Goal: Transaction & Acquisition: Book appointment/travel/reservation

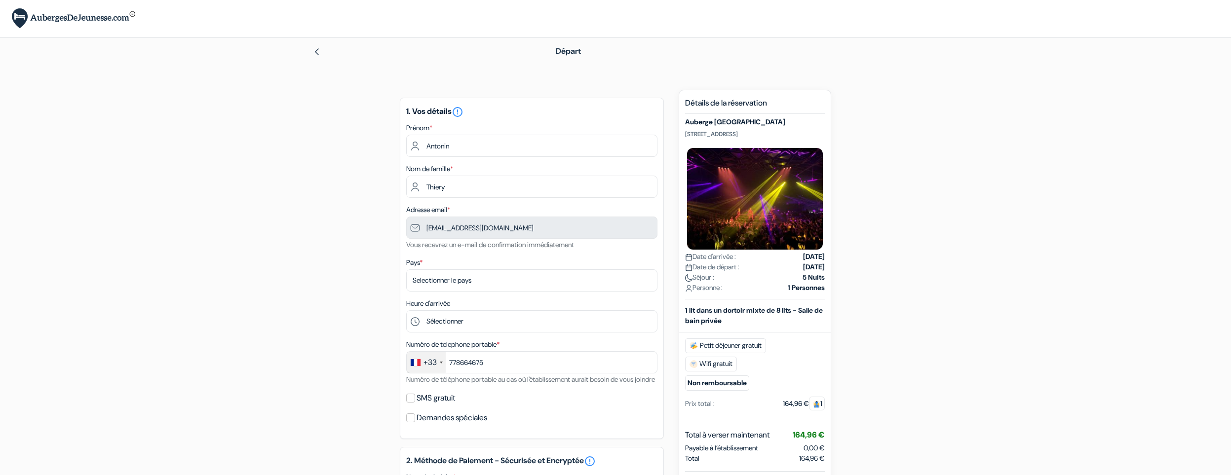
type input "7 78 66 46 75"
select select "67"
click option "[GEOGRAPHIC_DATA]" at bounding box center [0, 0] width 0 height 0
click at [269, 257] on form "Départ add_box [GEOGRAPHIC_DATA] [STREET_ADDRESS] Détails de l'établissement do…" at bounding box center [615, 425] width 1231 height 775
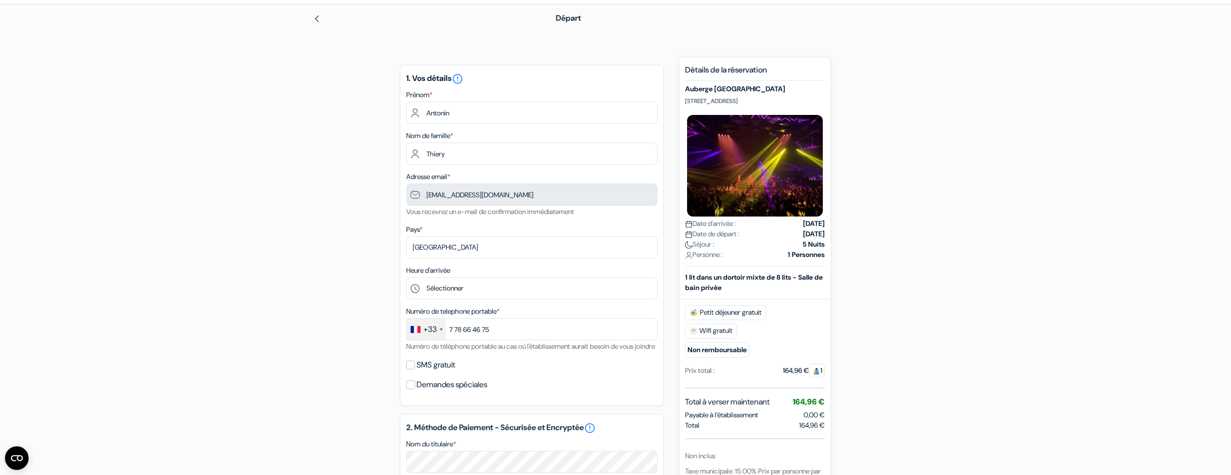
scroll to position [68, 0]
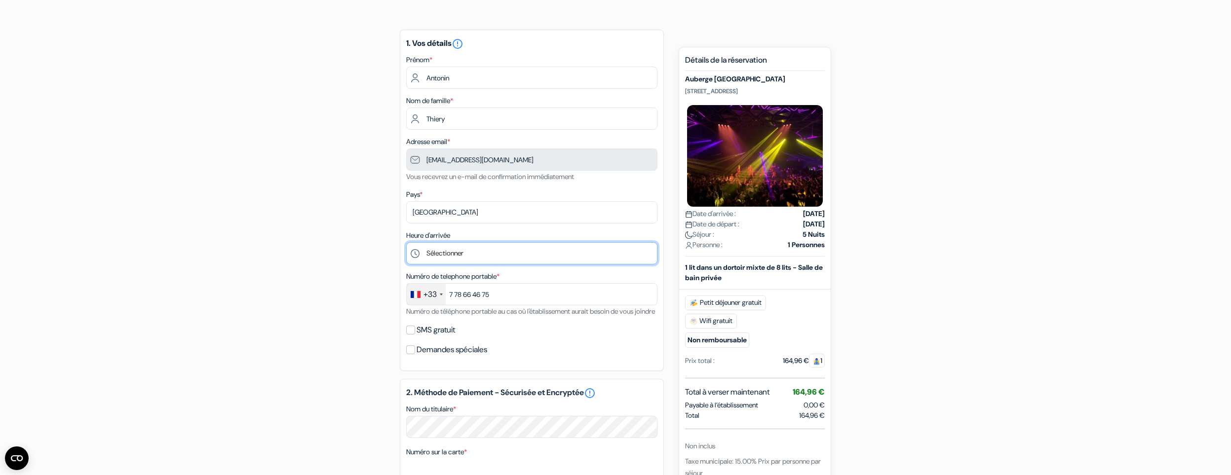
click at [406, 242] on select "Sélectionner 1:00 2:00 3:00 4:00 5:00 6:00 7:00 8:00 9:00 10:00 11:00 12:00 13:…" at bounding box center [531, 253] width 251 height 22
select select "18"
click option "18:00" at bounding box center [0, 0] width 0 height 0
click at [260, 270] on form "Départ add_box [GEOGRAPHIC_DATA] [STREET_ADDRESS] Détails de l'établissement do…" at bounding box center [615, 356] width 1231 height 775
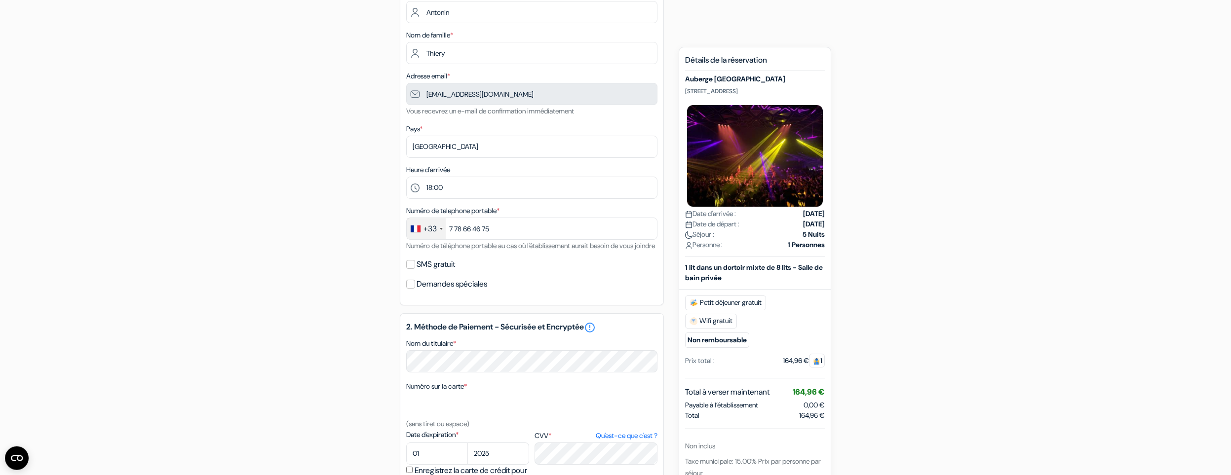
scroll to position [136, 0]
click at [408, 267] on input "SMS gratuit" at bounding box center [410, 262] width 9 height 9
checkbox input "true"
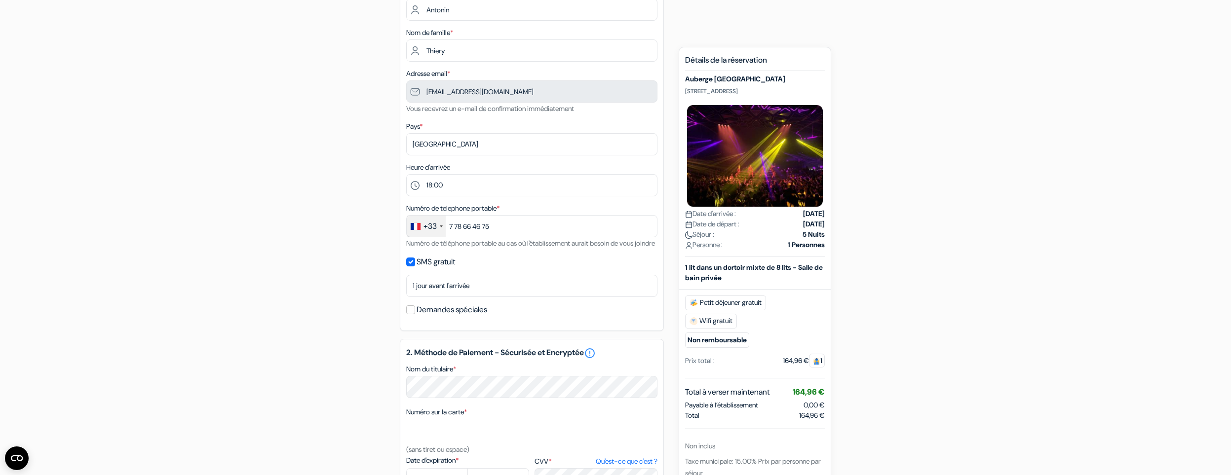
click at [324, 283] on div "add_box [GEOGRAPHIC_DATA] [STREET_ADDRESS] Détails de l'établissement X done do…" at bounding box center [615, 341] width 651 height 775
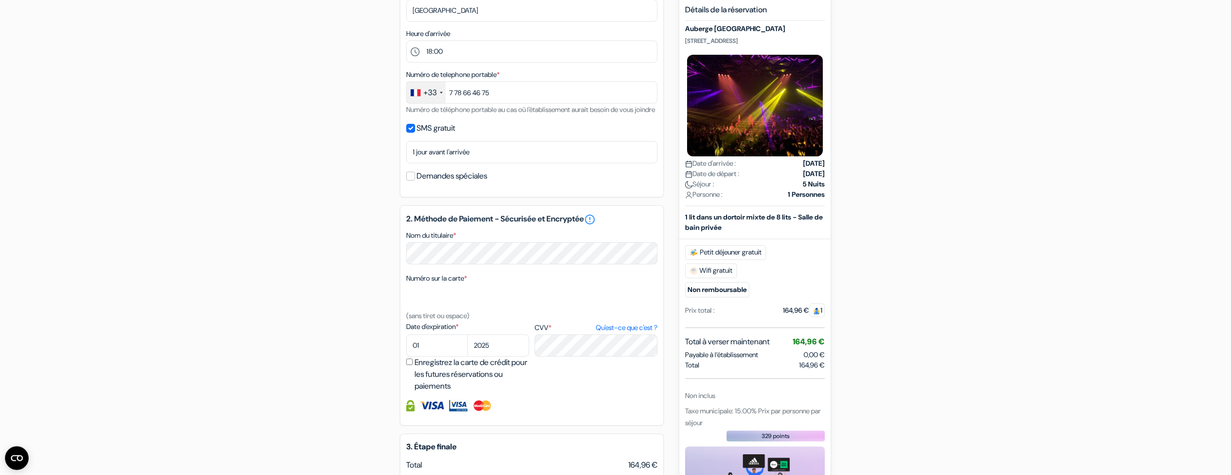
scroll to position [272, 0]
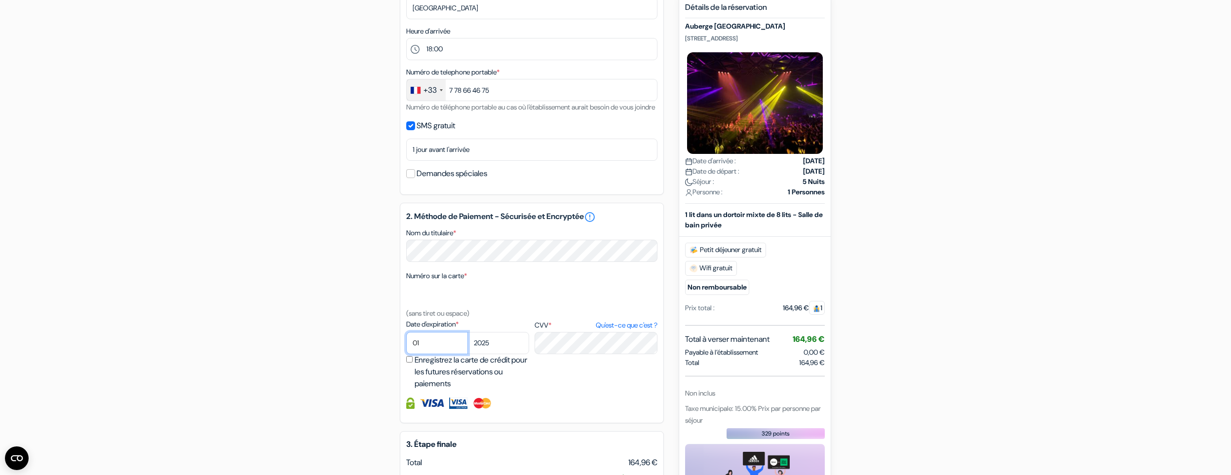
select select "12"
click option "12" at bounding box center [0, 0] width 0 height 0
click at [285, 331] on form "Départ add_box [GEOGRAPHIC_DATA] [STREET_ADDRESS] Détails de l'établissement do…" at bounding box center [615, 166] width 1231 height 803
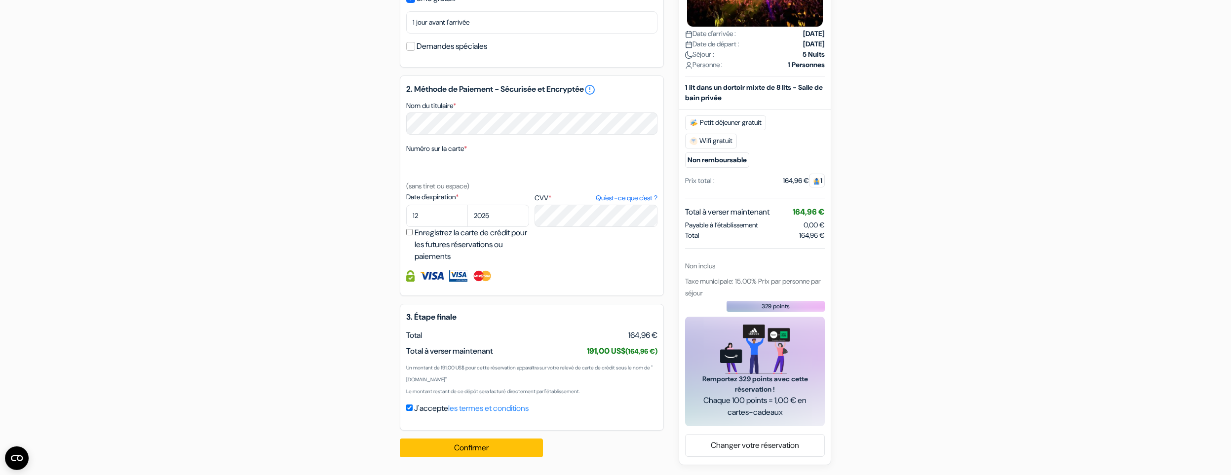
scroll to position [412, 0]
click at [471, 449] on button "Confirmer Loading..." at bounding box center [471, 448] width 143 height 19
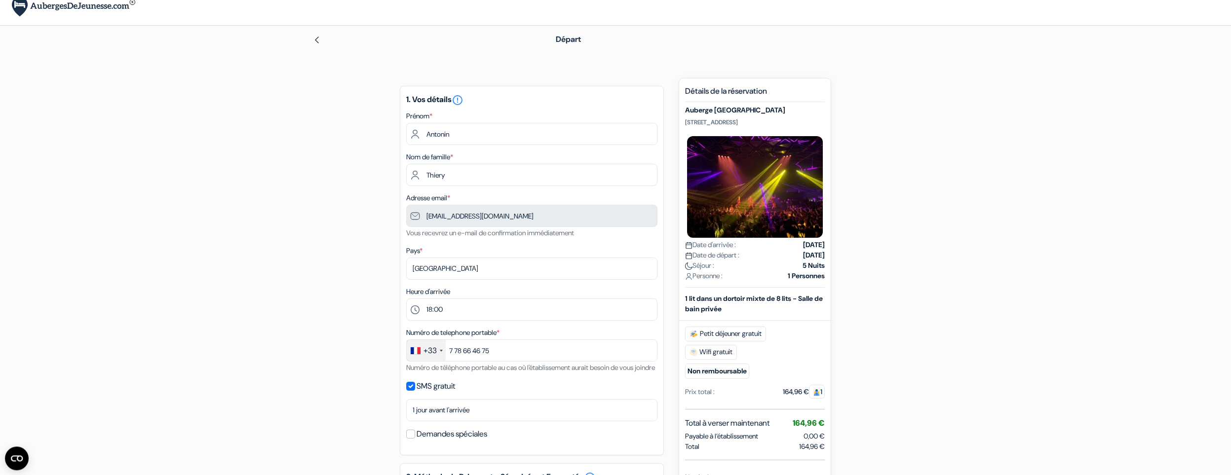
scroll to position [0, 0]
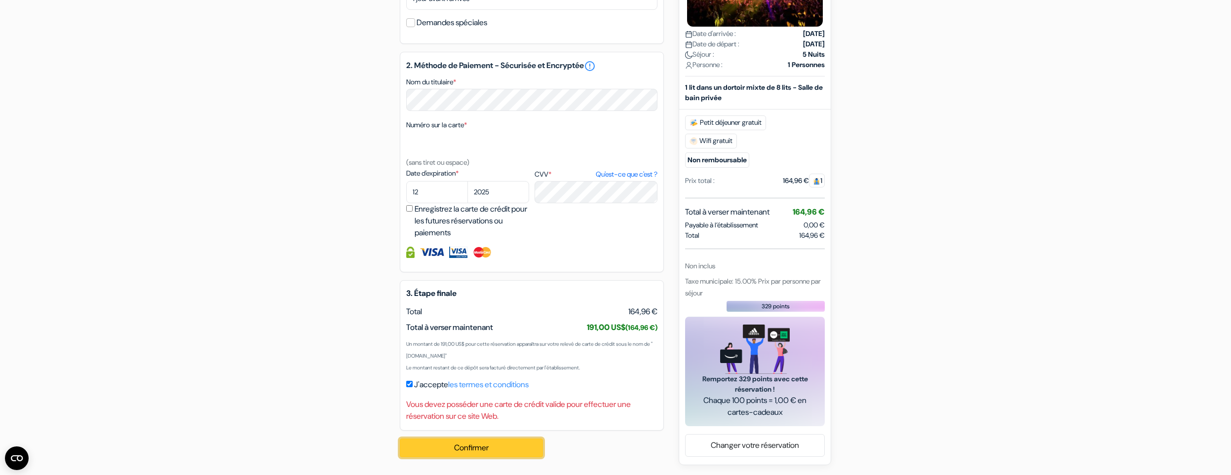
click at [517, 453] on button "Confirmer Loading..." at bounding box center [471, 448] width 143 height 19
click at [413, 383] on input "J'accepte les termes et conditions" at bounding box center [409, 384] width 6 height 6
click at [436, 444] on button "Confirmer Loading..." at bounding box center [471, 448] width 143 height 19
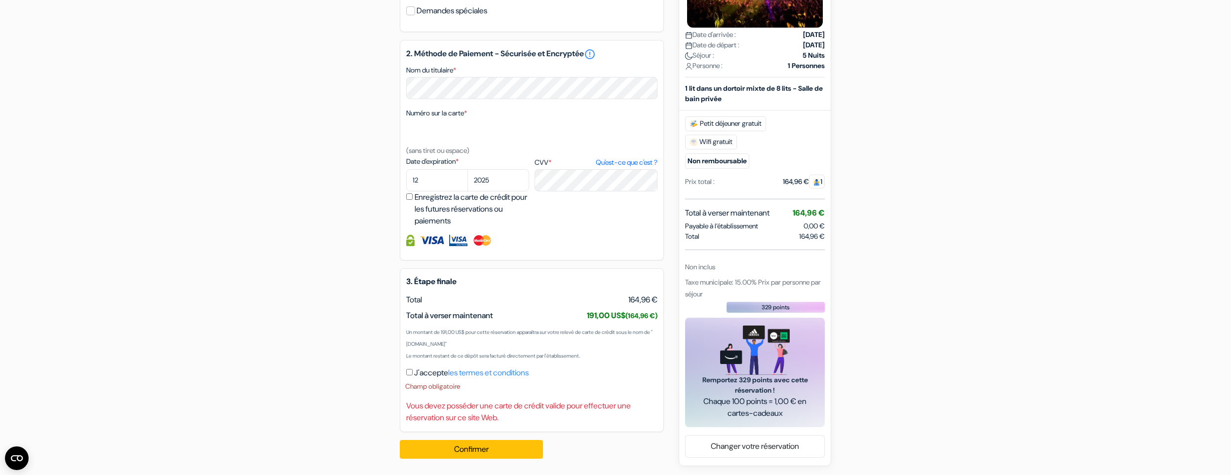
click at [411, 376] on input "J'accepte les termes et conditions" at bounding box center [409, 372] width 6 height 6
checkbox input "true"
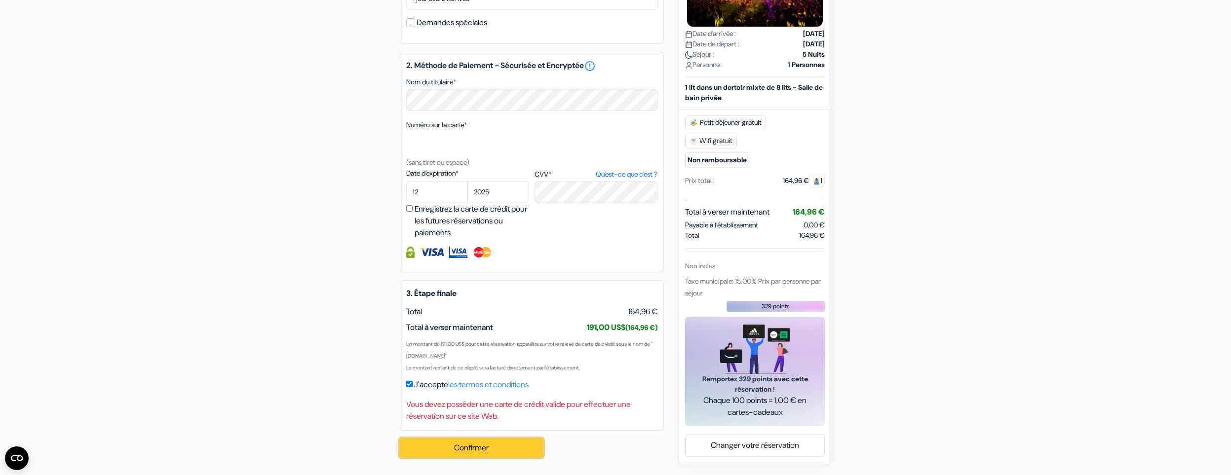
click at [460, 451] on button "Confirmer Loading..." at bounding box center [471, 448] width 143 height 19
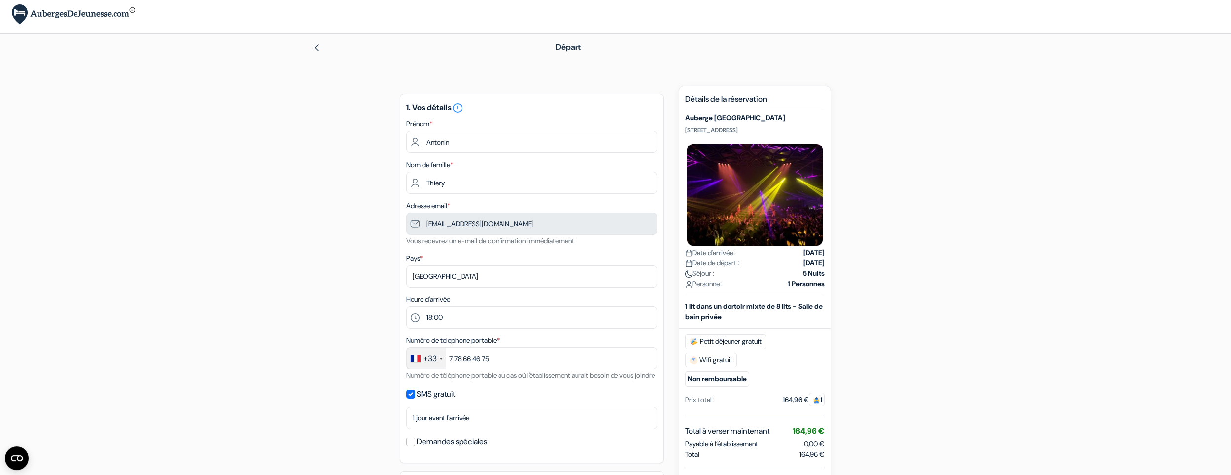
scroll to position [0, 0]
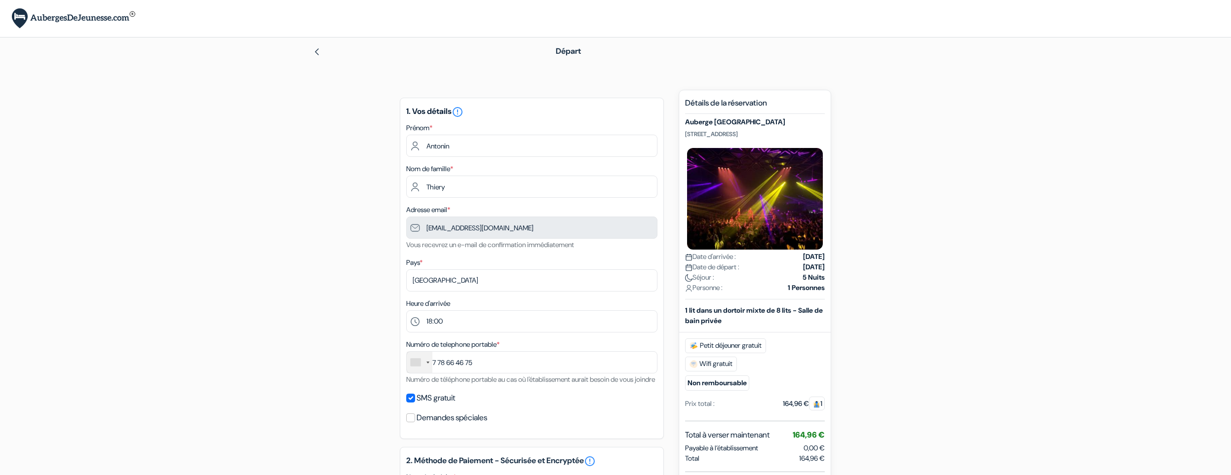
select select "67"
select select "18"
select select "12"
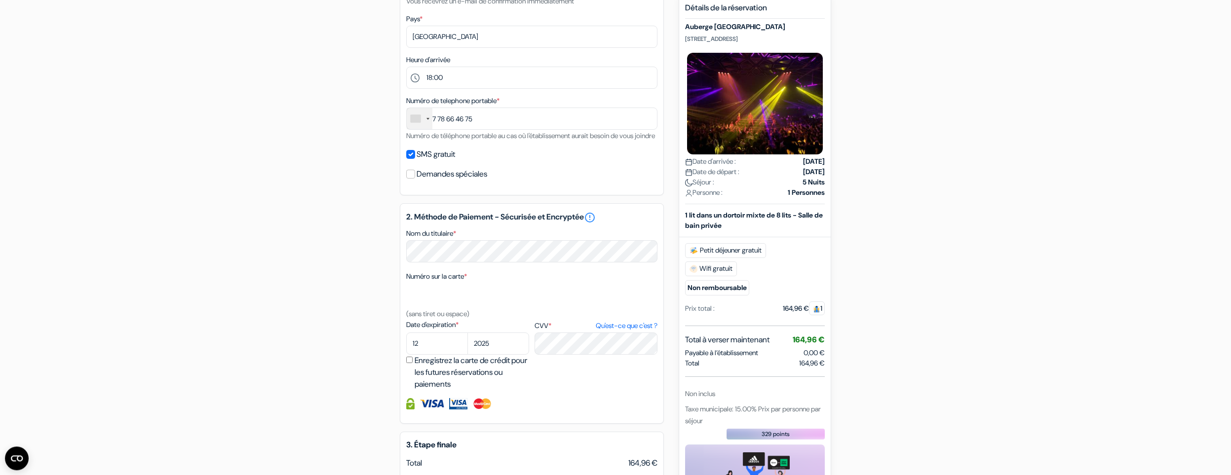
scroll to position [204, 0]
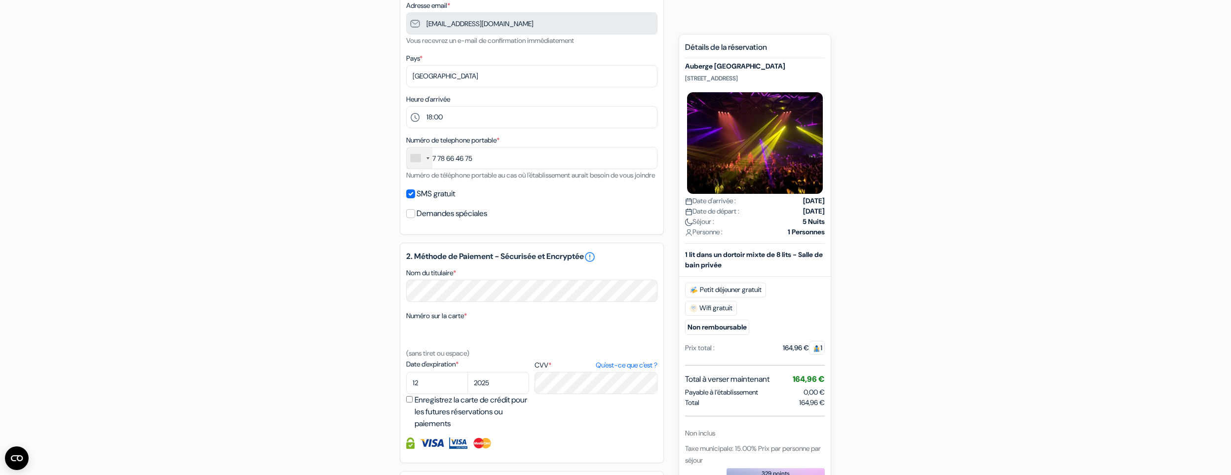
click at [411, 200] on div "SMS gratuit" at bounding box center [531, 194] width 251 height 14
click at [414, 198] on input "SMS gratuit" at bounding box center [410, 194] width 9 height 9
checkbox input "false"
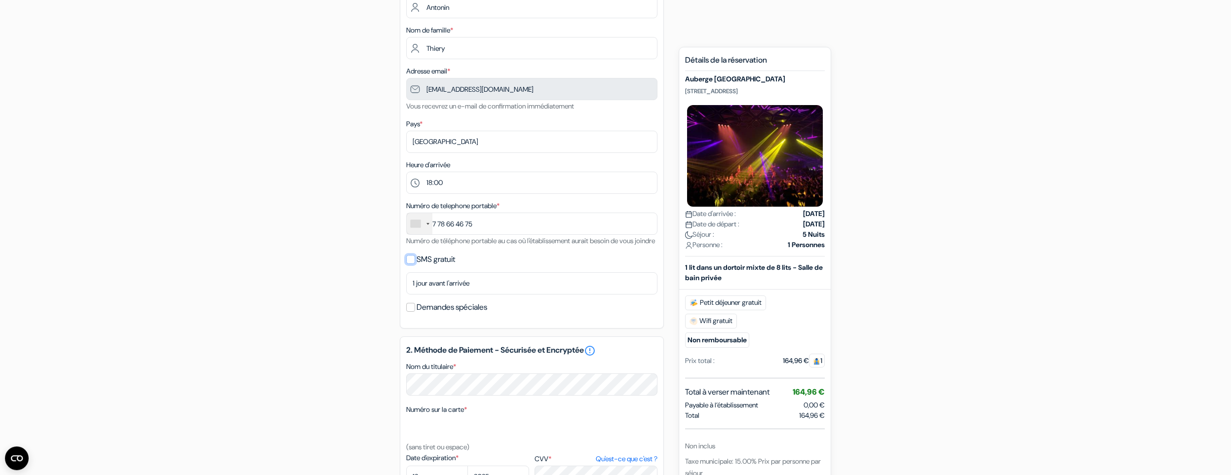
scroll to position [136, 0]
click at [429, 229] on div at bounding box center [420, 226] width 26 height 21
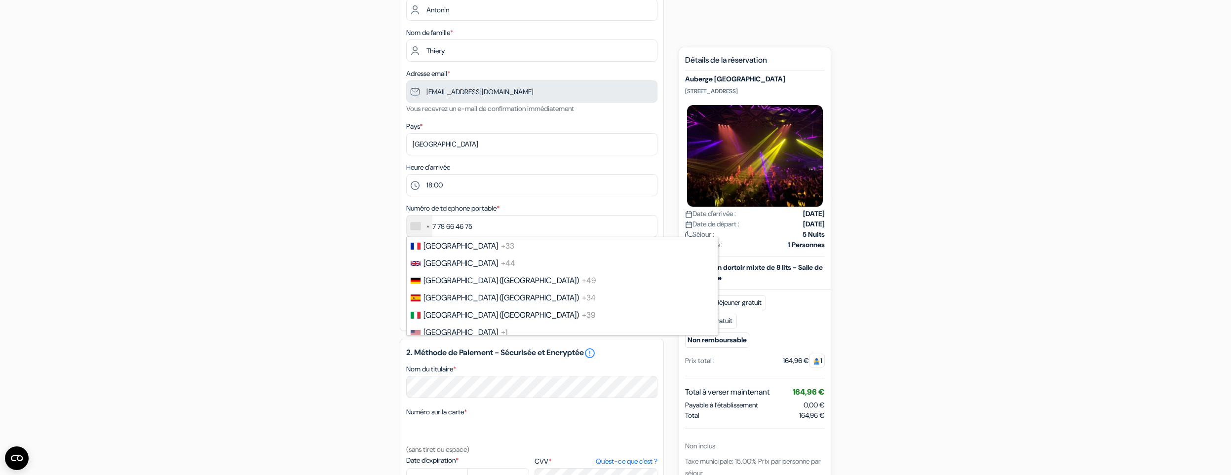
click at [418, 226] on div at bounding box center [416, 226] width 10 height 7
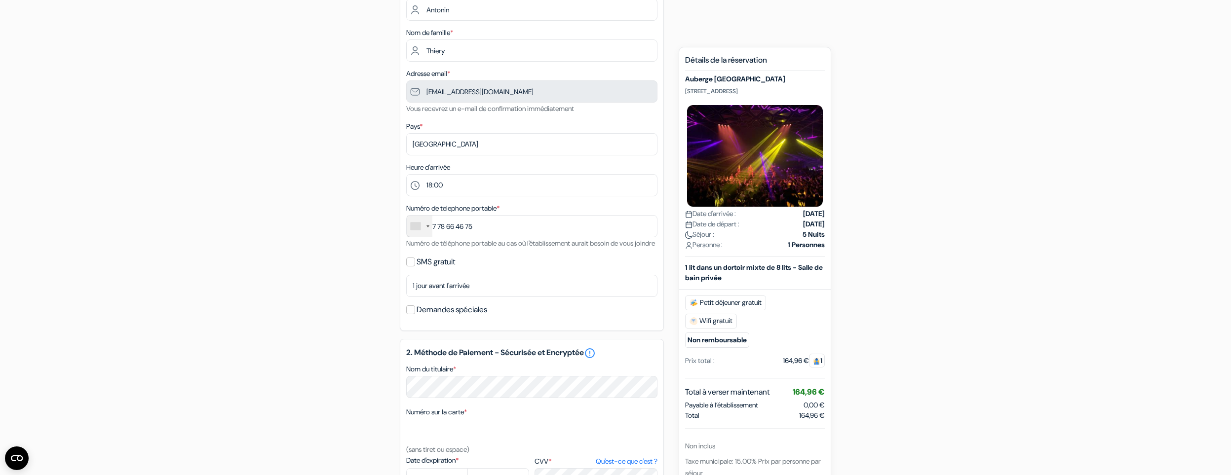
click at [418, 226] on div at bounding box center [416, 226] width 10 height 7
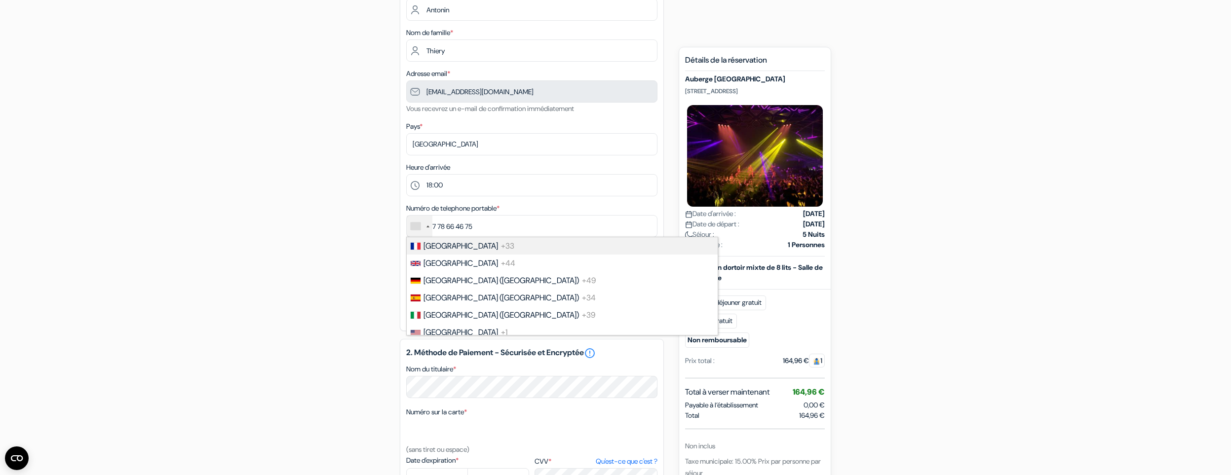
click at [428, 250] on span "[GEOGRAPHIC_DATA]" at bounding box center [460, 246] width 75 height 10
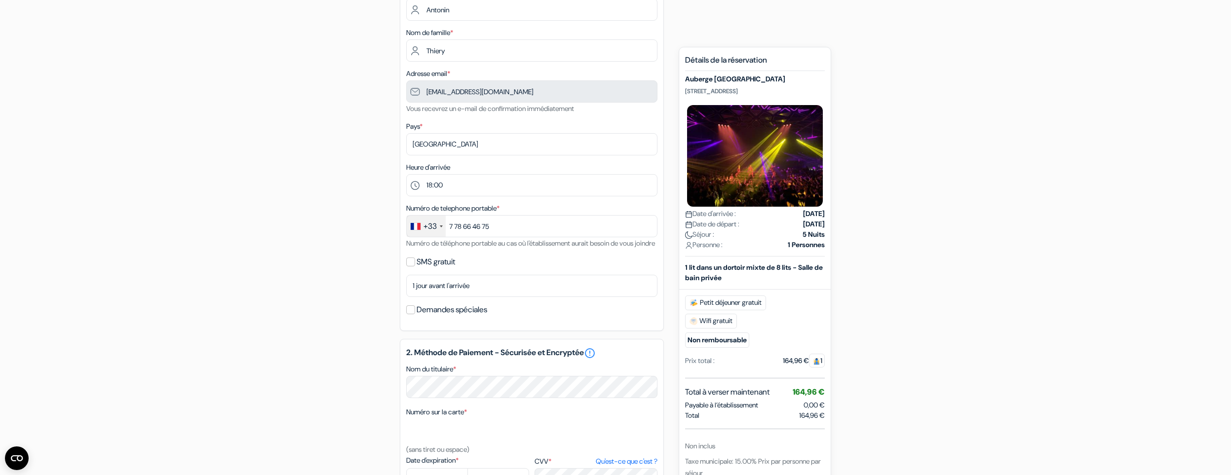
click at [349, 240] on div "add_box [GEOGRAPHIC_DATA] [STREET_ADDRESS] Détails de l'établissement X done do…" at bounding box center [615, 341] width 651 height 775
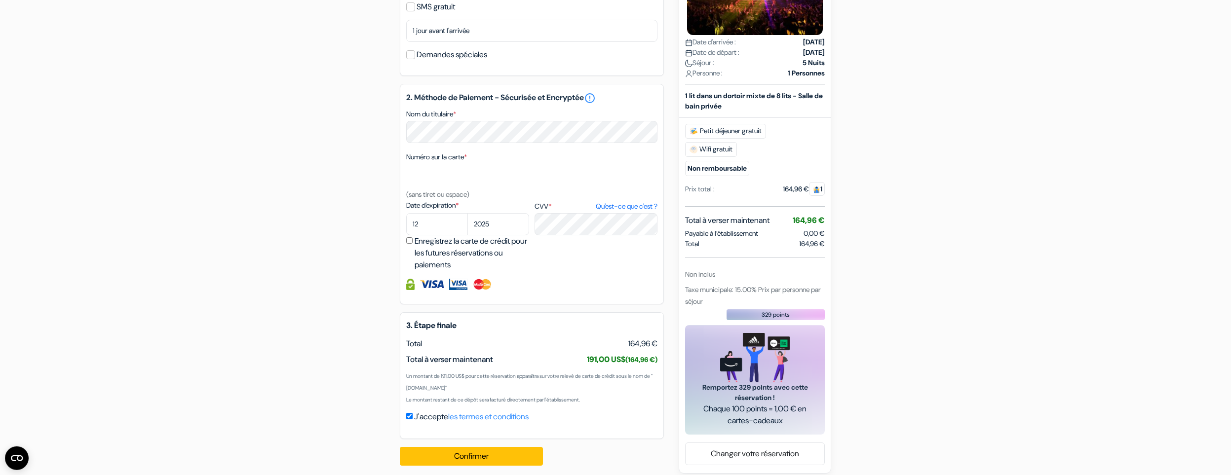
scroll to position [409, 0]
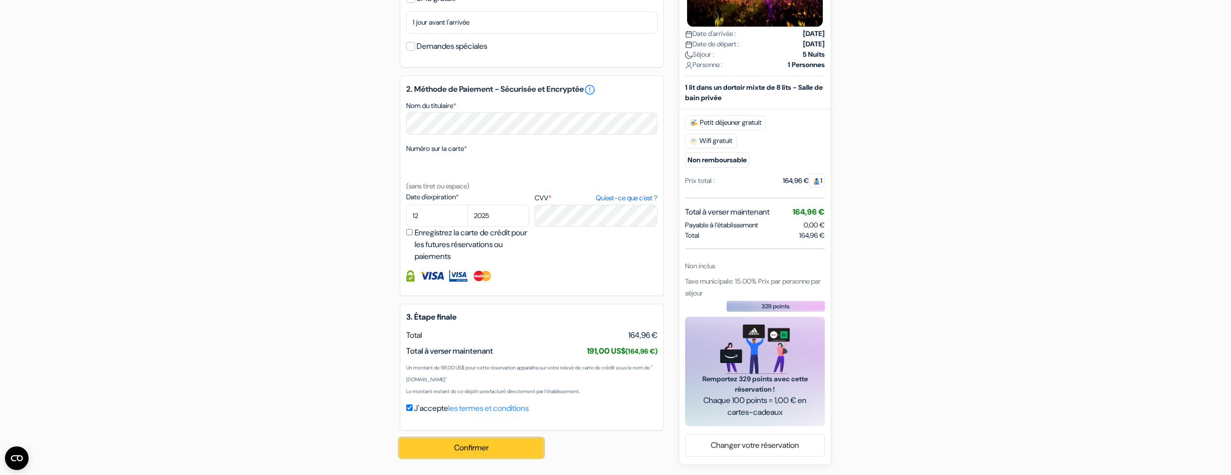
click at [450, 452] on button "Confirmer Loading..." at bounding box center [471, 448] width 143 height 19
select select "none"
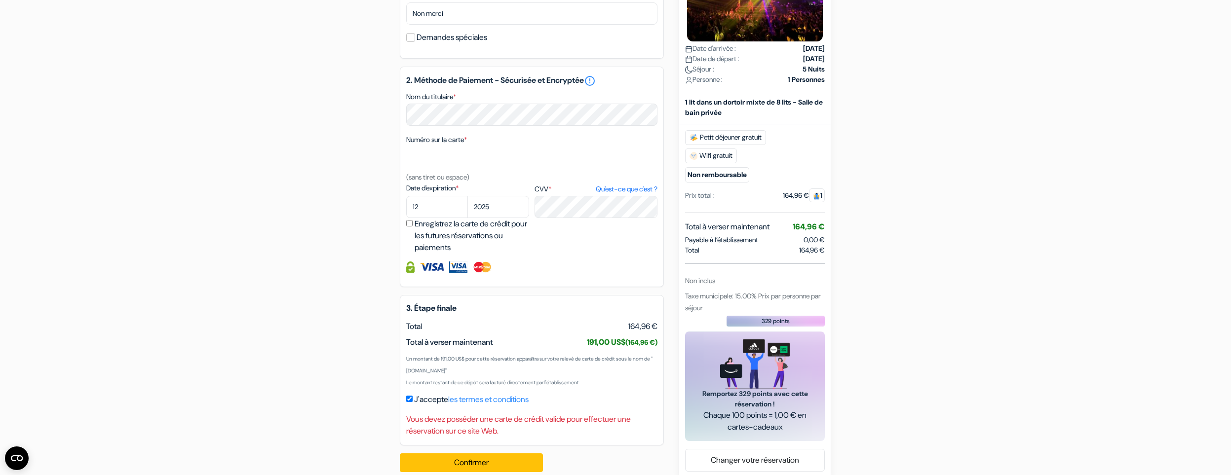
drag, startPoint x: 517, startPoint y: 441, endPoint x: 472, endPoint y: 425, distance: 47.0
click at [472, 425] on div "3. Étape finale USD Total 164,96 € Total à verser maintenant J'accepte" at bounding box center [532, 370] width 264 height 151
click at [474, 429] on div "Vous devez posséder une carte de crédit valide pour effectuer une réservation s…" at bounding box center [531, 426] width 251 height 24
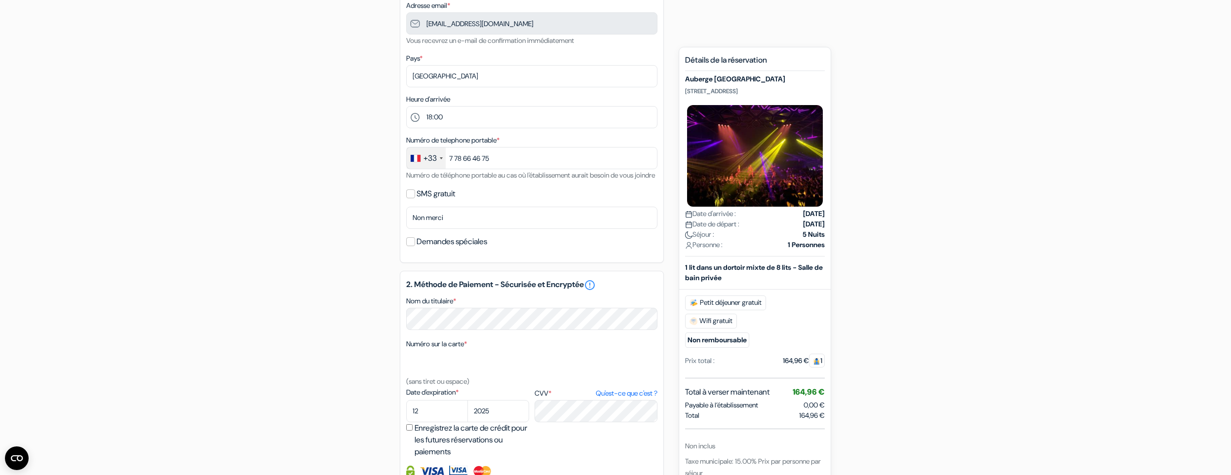
scroll to position [435, 0]
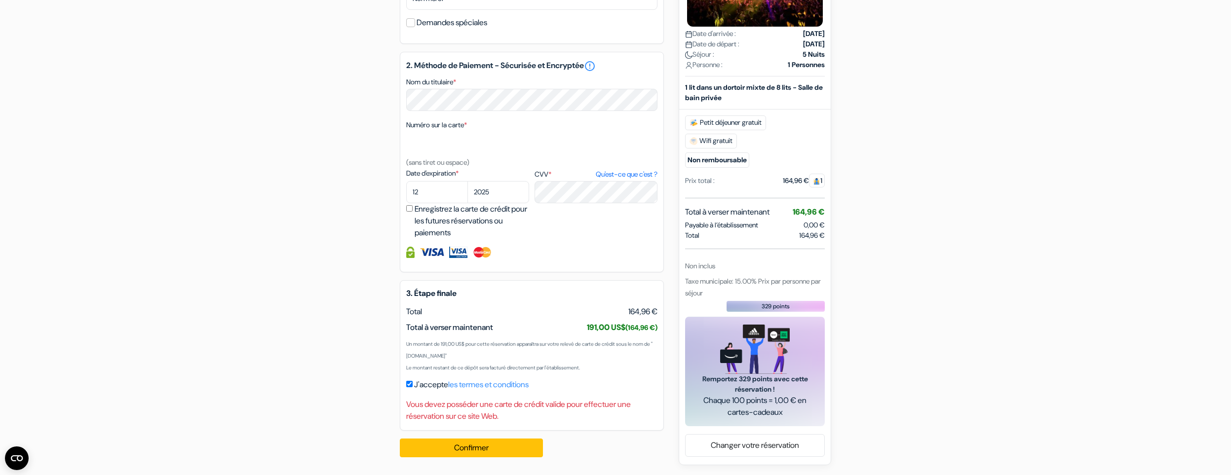
click at [481, 254] on img at bounding box center [482, 252] width 20 height 11
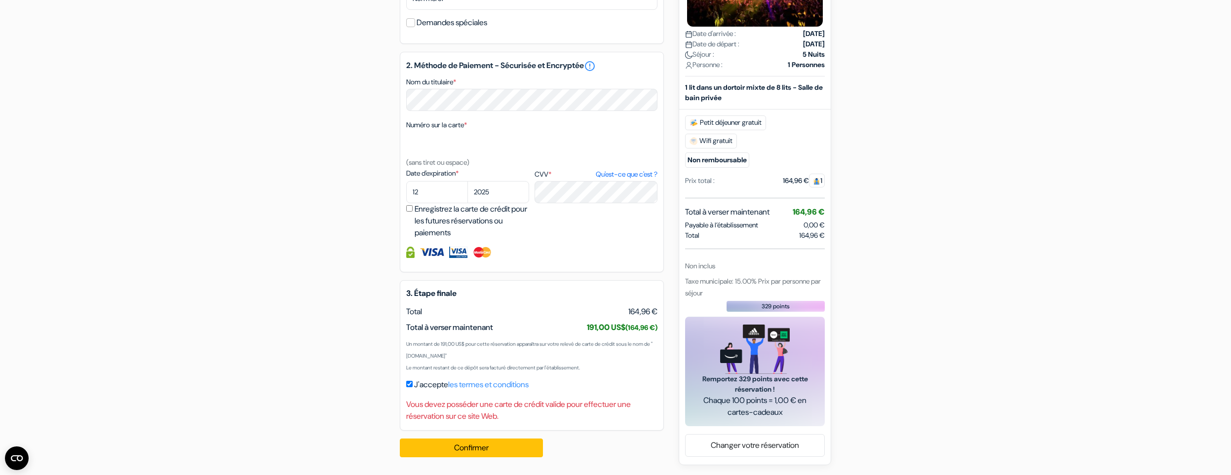
click at [294, 157] on div "add_box [GEOGRAPHIC_DATA] [STREET_ADDRESS] Détails de l'établissement X done do…" at bounding box center [615, 65] width 651 height 799
click at [463, 449] on button "Confirmer Loading..." at bounding box center [471, 448] width 143 height 19
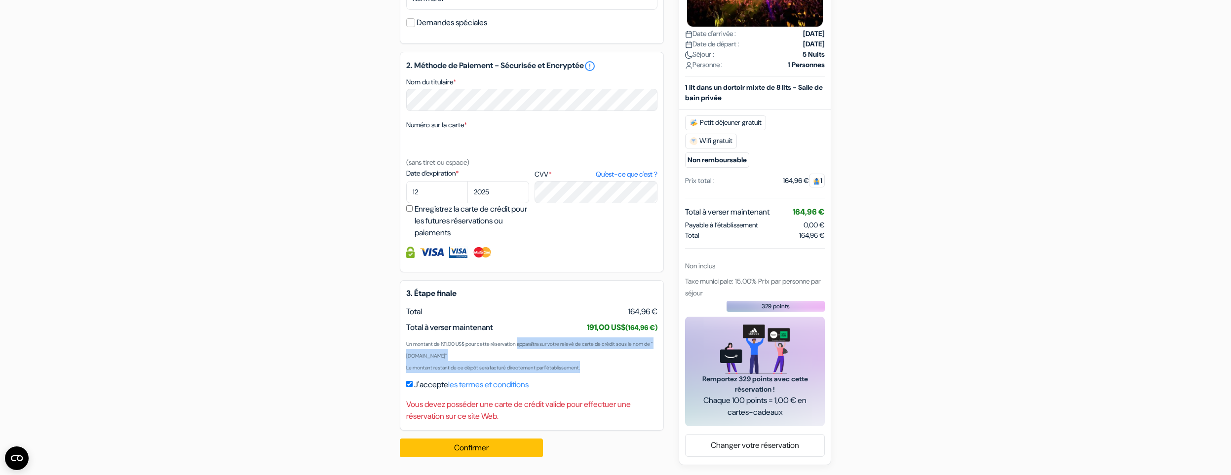
drag, startPoint x: 600, startPoint y: 370, endPoint x: 414, endPoint y: 344, distance: 187.8
click at [414, 344] on div "Un montant de 191,00 US$ pour cette réservation apparaîtra sur votre relevé de …" at bounding box center [531, 356] width 251 height 36
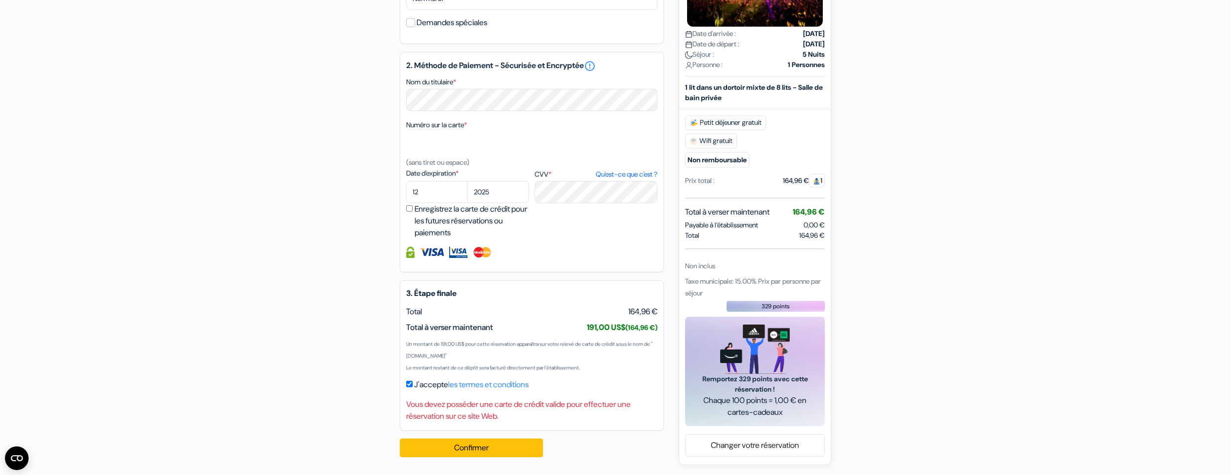
click at [414, 344] on small "Un montant de 191,00 US$ pour cette réservation apparaîtra sur votre relevé de …" at bounding box center [529, 350] width 246 height 18
drag, startPoint x: 467, startPoint y: 348, endPoint x: 643, endPoint y: 351, distance: 175.2
click at [643, 351] on div "Un montant de 191,00 US$ pour cette réservation apparaîtra sur votre relevé de …" at bounding box center [531, 356] width 251 height 36
click at [637, 343] on small "Un montant de 191,00 US$ pour cette réservation apparaîtra sur votre relevé de …" at bounding box center [529, 350] width 246 height 18
click at [406, 181] on select "01 02 03 04 05 06 07 08 09 10 11 12" at bounding box center [437, 192] width 62 height 22
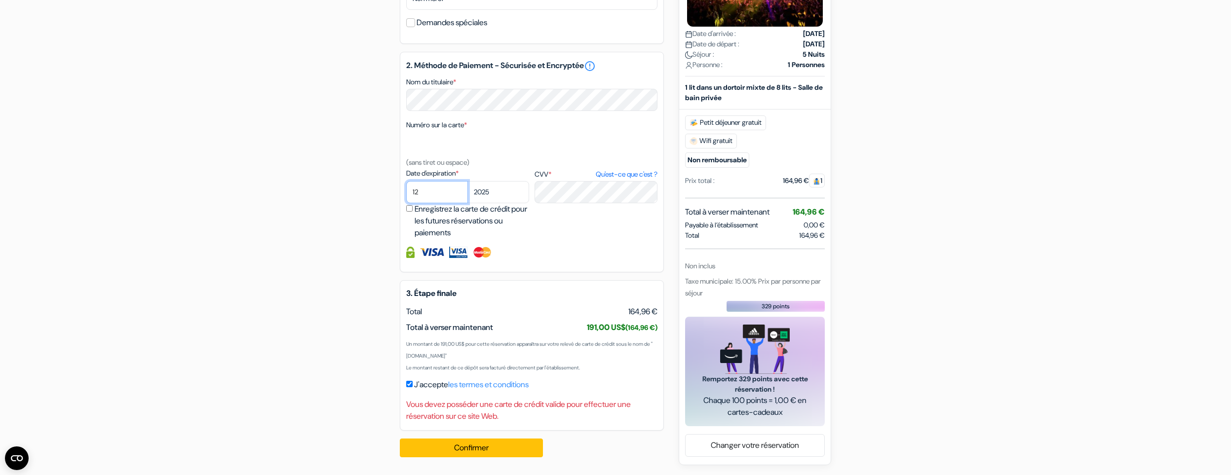
select select "09"
click option "09" at bounding box center [0, 0] width 0 height 0
select select "2026"
click option "2026" at bounding box center [0, 0] width 0 height 0
click at [485, 443] on button "Confirmer Loading..." at bounding box center [471, 448] width 143 height 19
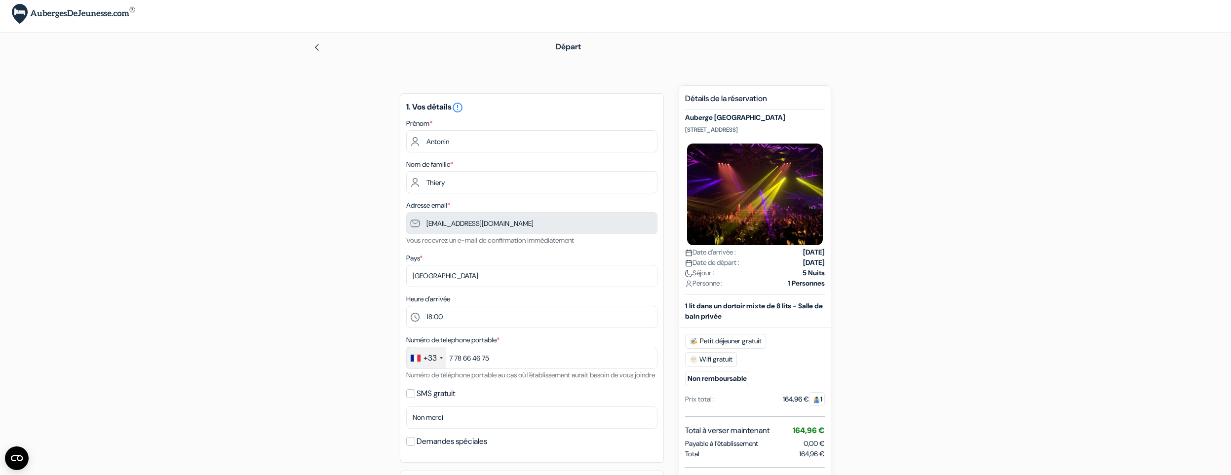
scroll to position [0, 0]
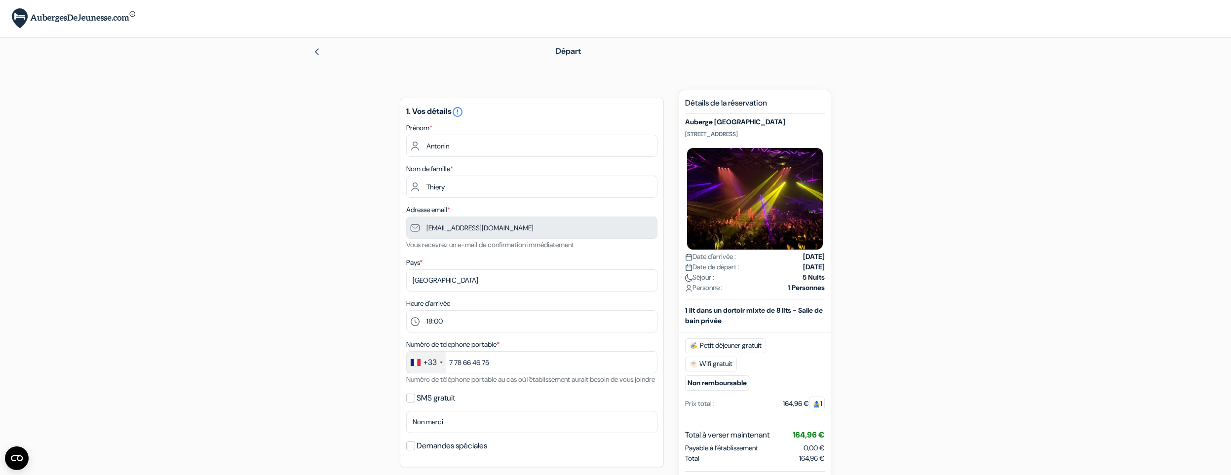
click at [316, 51] on img at bounding box center [317, 52] width 8 height 8
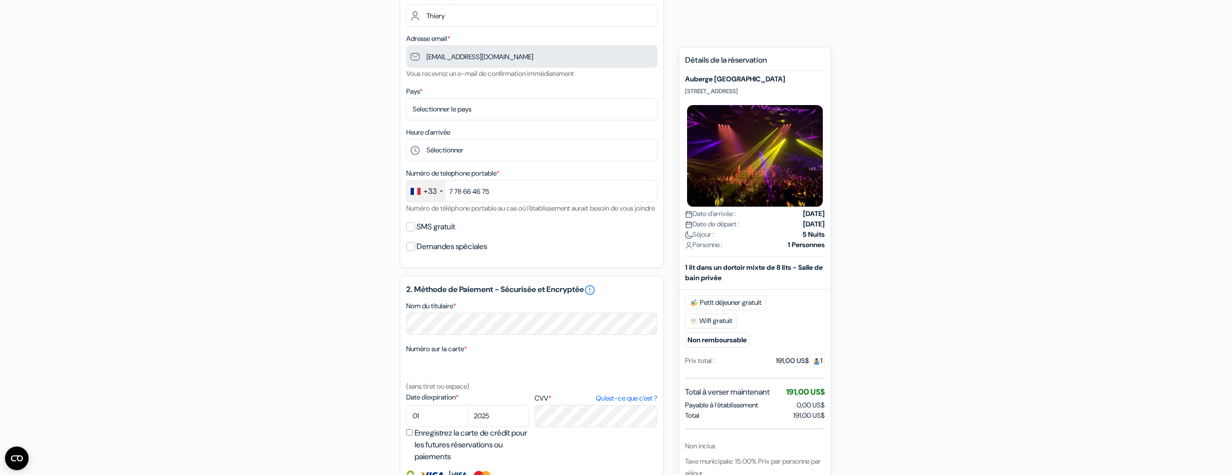
scroll to position [204, 0]
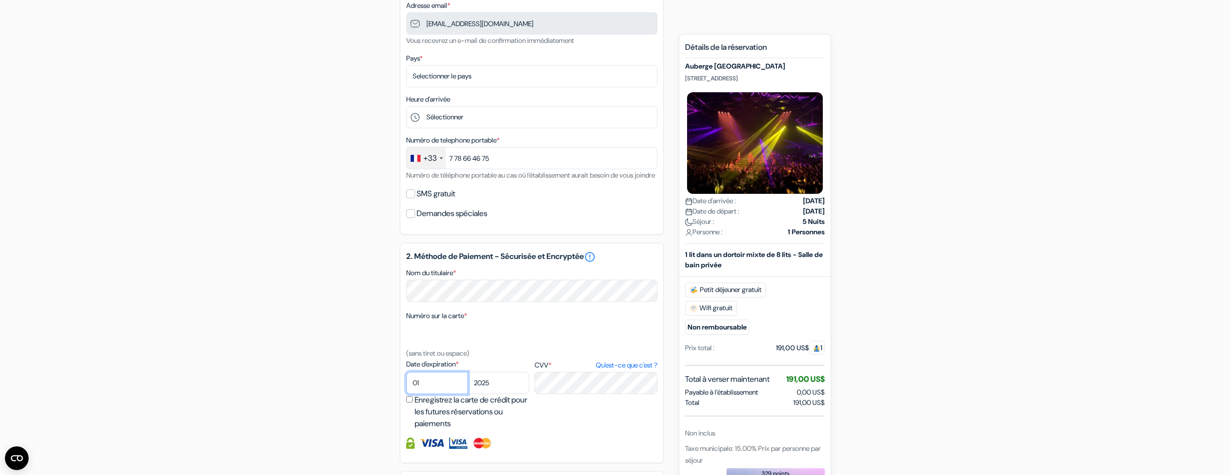
click at [406, 372] on select "01 02 03 04 05 06 07 08 09 10 11 12" at bounding box center [437, 383] width 62 height 22
select select "12"
click option "12" at bounding box center [0, 0] width 0 height 0
click at [253, 389] on form "Départ add_box [GEOGRAPHIC_DATA] [STREET_ADDRESS] Détails de l'établissement do…" at bounding box center [615, 220] width 1231 height 775
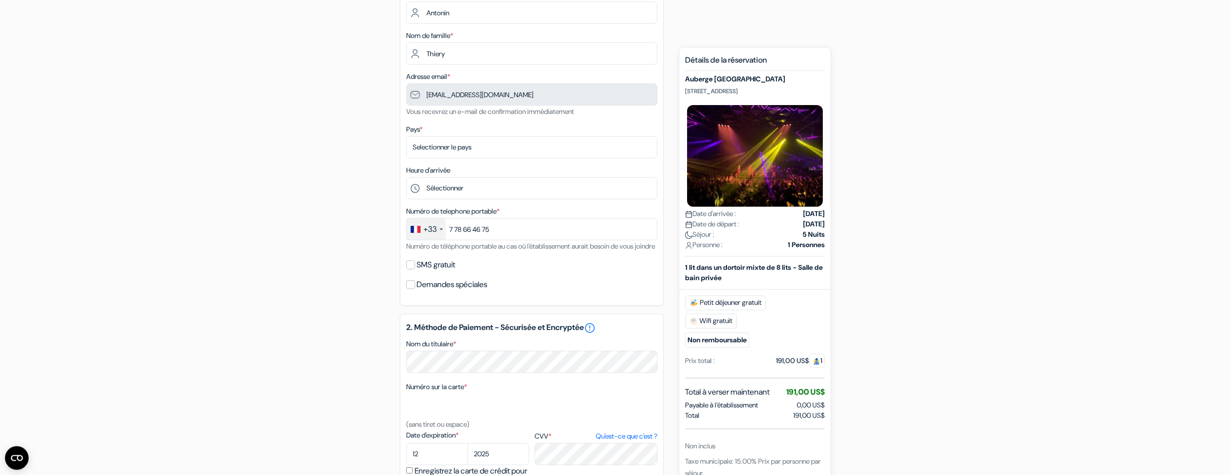
scroll to position [111, 0]
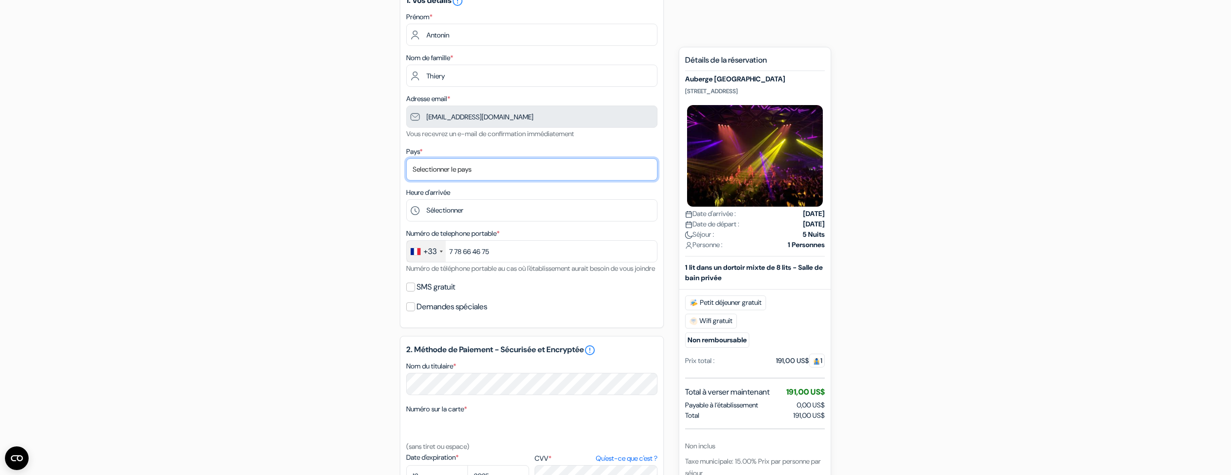
select select "67"
click option "[GEOGRAPHIC_DATA]" at bounding box center [0, 0] width 0 height 0
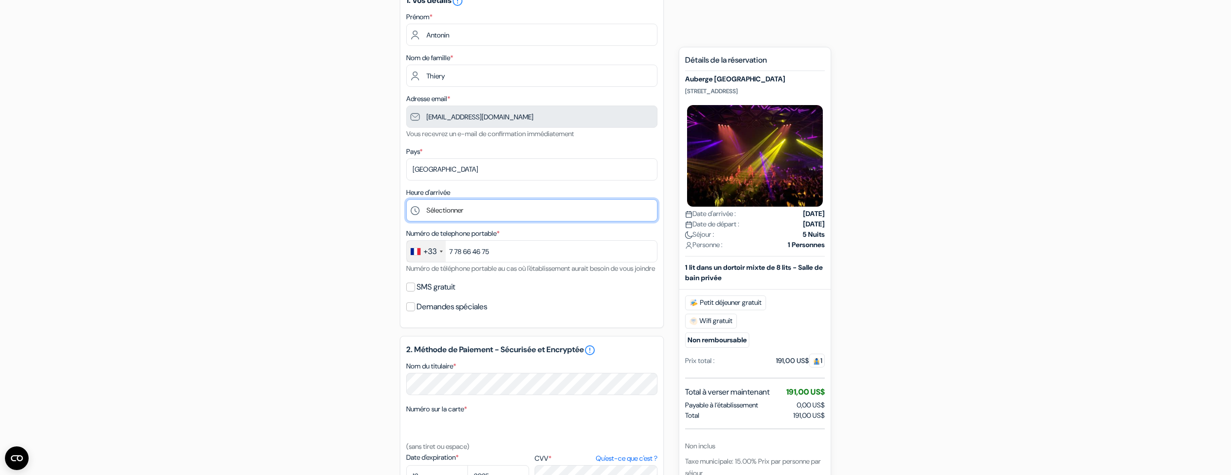
click at [406, 199] on select "Sélectionner 1:00 2:00 3:00 4:00 5:00 6:00 7:00 8:00 9:00 10:00 11:00 12:00 13:…" at bounding box center [531, 210] width 251 height 22
select select "18"
click option "18:00" at bounding box center [0, 0] width 0 height 0
click at [279, 327] on form "Départ add_box [GEOGRAPHIC_DATA] [STREET_ADDRESS] Détails de l'établissement do…" at bounding box center [615, 313] width 1231 height 775
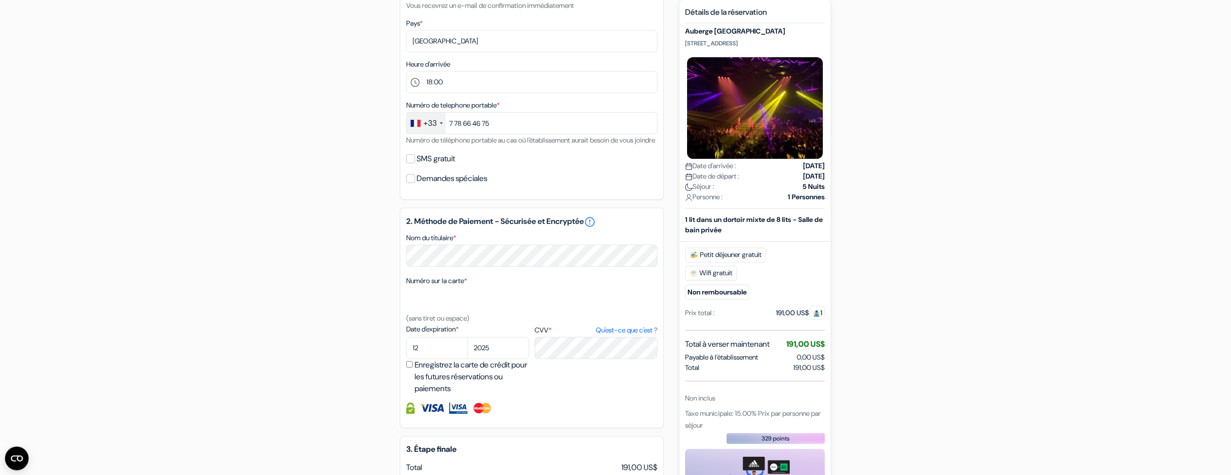
scroll to position [247, 0]
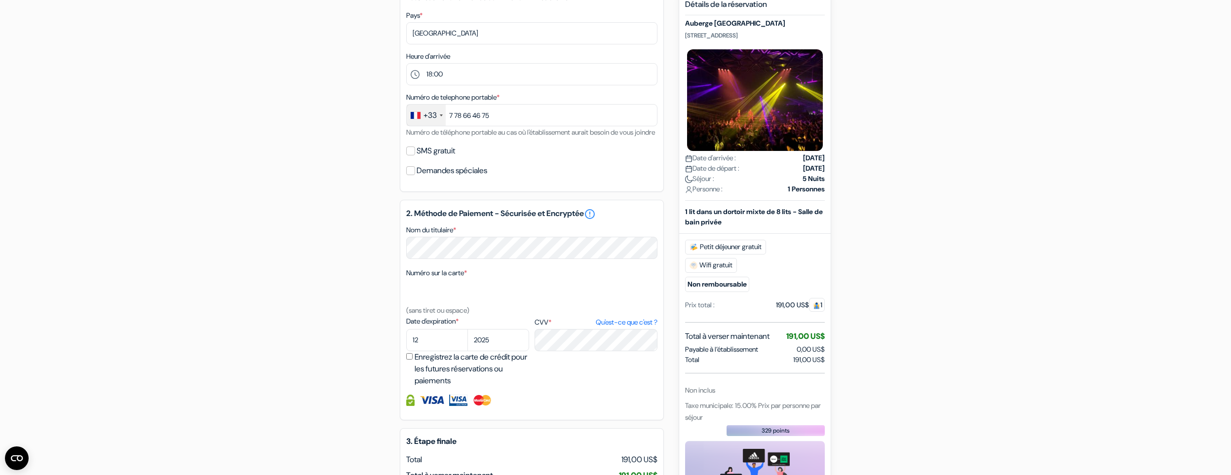
click at [317, 259] on div "add_box [GEOGRAPHIC_DATA] [STREET_ADDRESS] Détails de l'établissement X done do…" at bounding box center [615, 216] width 651 height 747
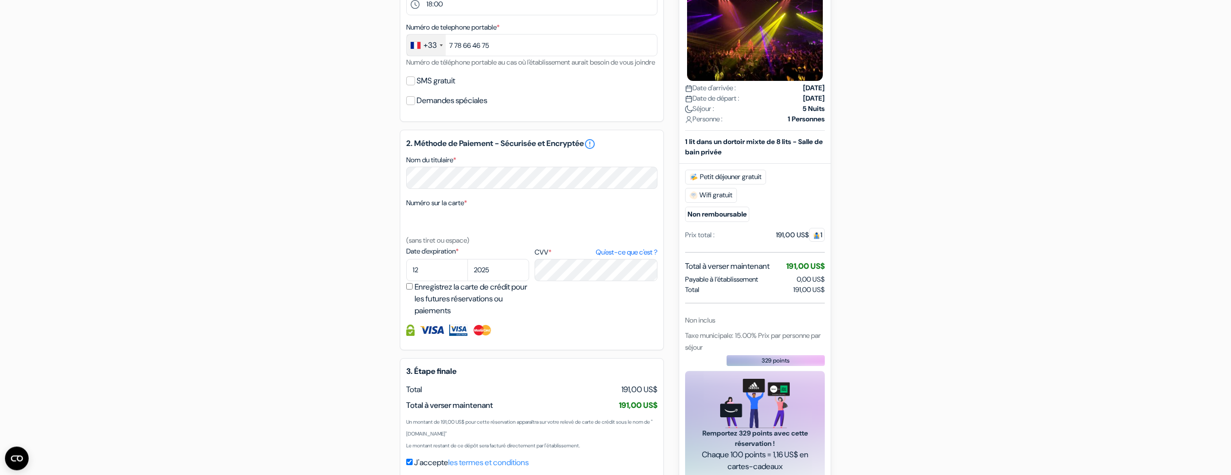
scroll to position [383, 0]
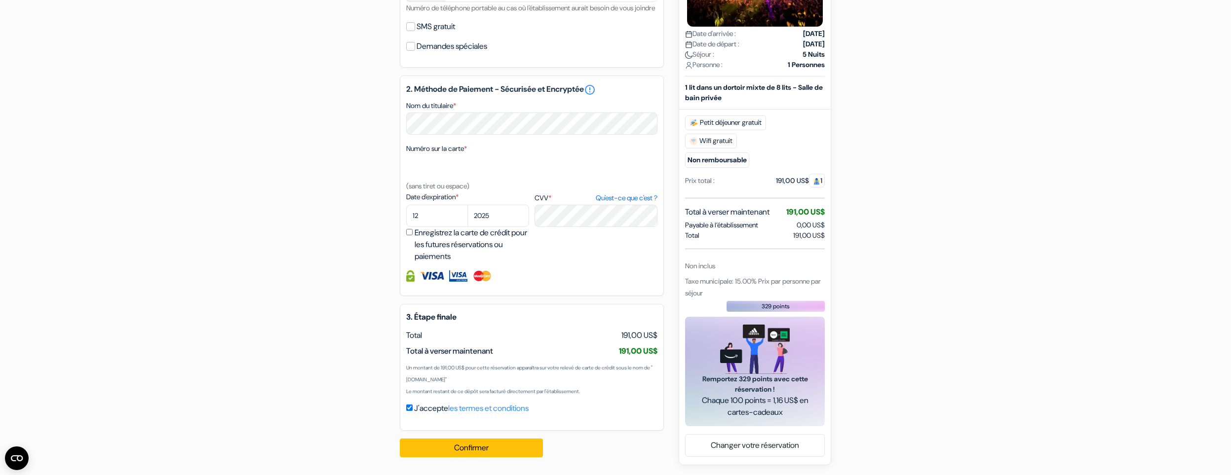
click at [482, 459] on div "Confirmer Loading... Traitement de la demande..." at bounding box center [477, 448] width 154 height 35
click at [477, 449] on button "Confirmer Loading..." at bounding box center [471, 448] width 143 height 19
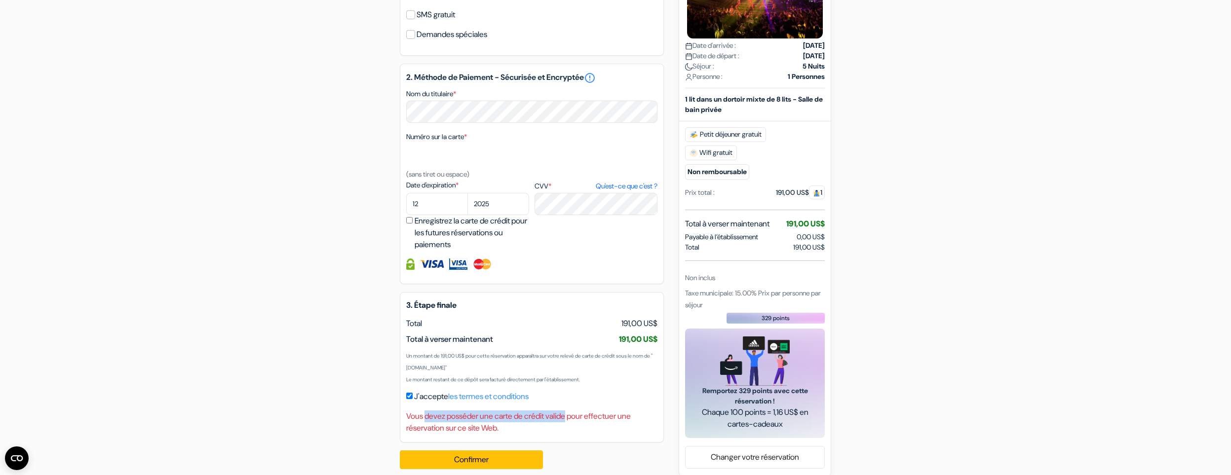
drag, startPoint x: 450, startPoint y: 424, endPoint x: 427, endPoint y: 424, distance: 22.7
click at [427, 424] on div "Vous devez posséder une carte de crédit valide pour effectuer une réservation s…" at bounding box center [531, 423] width 251 height 24
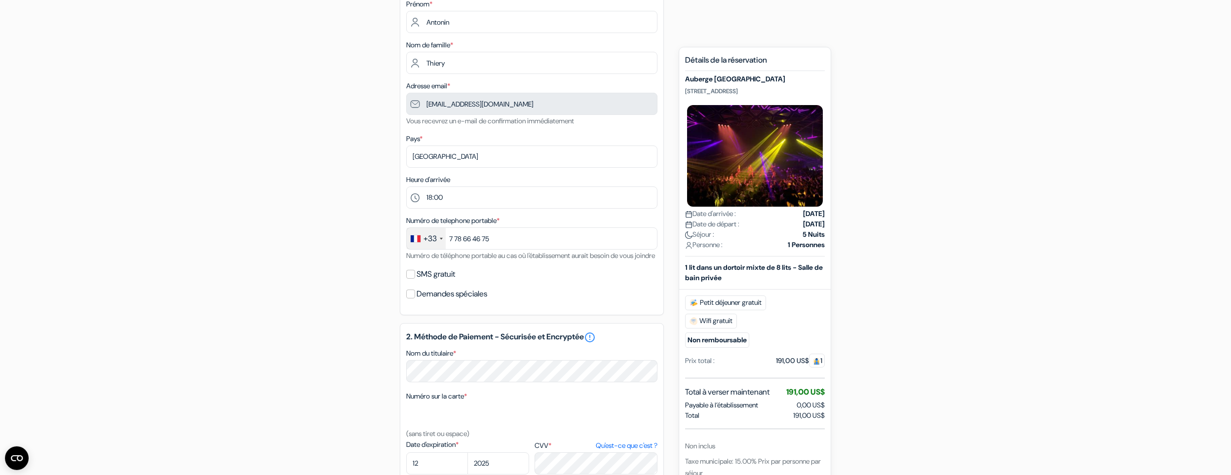
scroll to position [407, 0]
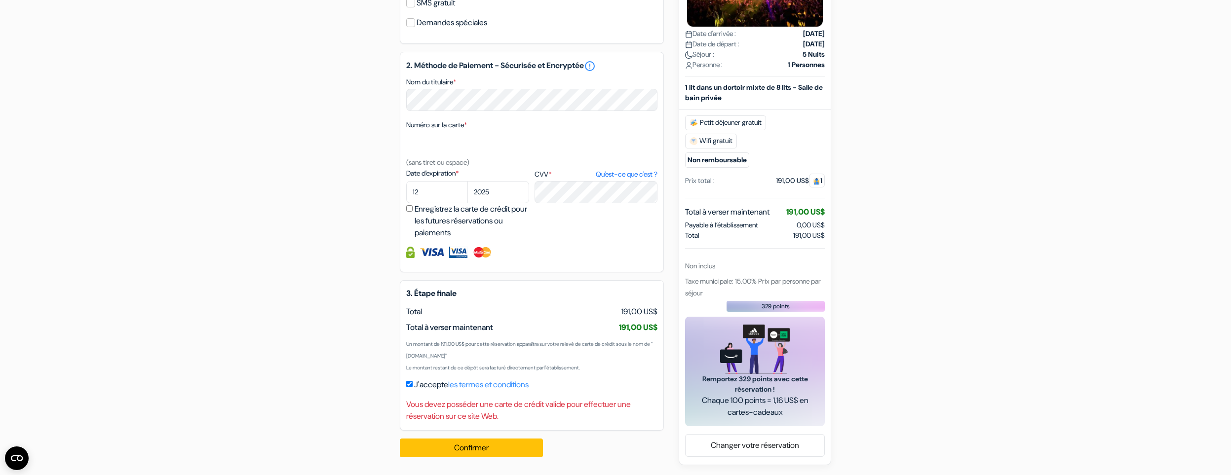
drag, startPoint x: 506, startPoint y: 423, endPoint x: 399, endPoint y: 408, distance: 107.8
click at [399, 408] on div "add_box [GEOGRAPHIC_DATA] [STREET_ADDRESS] Détails de l'établissement X done do…" at bounding box center [615, 79] width 651 height 771
copy div "Vous devez posséder une carte de crédit valide pour effectuer une réservation s…"
click at [477, 322] on div "3. Étape finale USD Total 191,00 US$ Total à verser maintenant J'accepte" at bounding box center [532, 355] width 264 height 151
click at [522, 418] on div "Vous devez posséder une carte de crédit valide pour effectuer une réservation s…" at bounding box center [531, 411] width 251 height 24
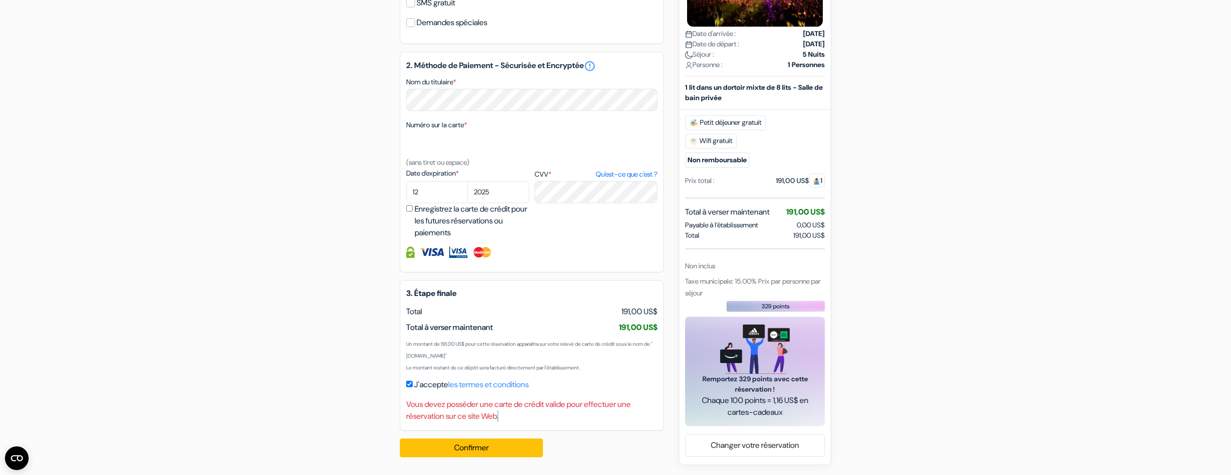
click at [522, 418] on div "Vous devez posséder une carte de crédit valide pour effectuer une réservation s…" at bounding box center [531, 411] width 251 height 24
click at [322, 353] on div "add_box [GEOGRAPHIC_DATA] [STREET_ADDRESS] Détails de l'établissement X done do…" at bounding box center [615, 79] width 651 height 771
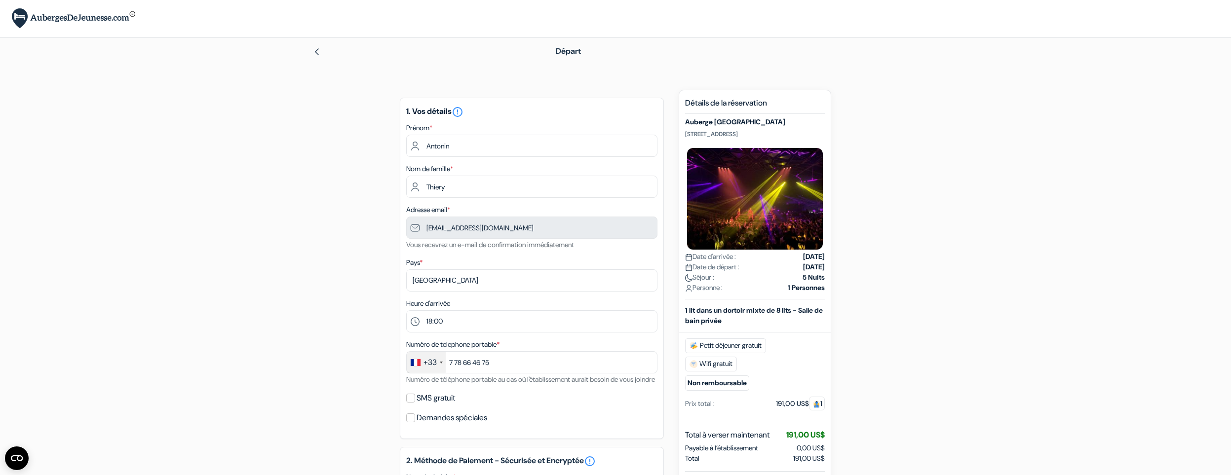
click at [60, 21] on img at bounding box center [73, 18] width 123 height 20
select select "67"
click option "[GEOGRAPHIC_DATA]" at bounding box center [0, 0] width 0 height 0
click option "17:00" at bounding box center [0, 0] width 0 height 0
click at [406, 310] on select "Sélectionner 1:00 2:00 3:00 4:00 5:00 6:00 7:00 8:00 9:00 10:00 11:00 12:00 13:…" at bounding box center [531, 321] width 251 height 22
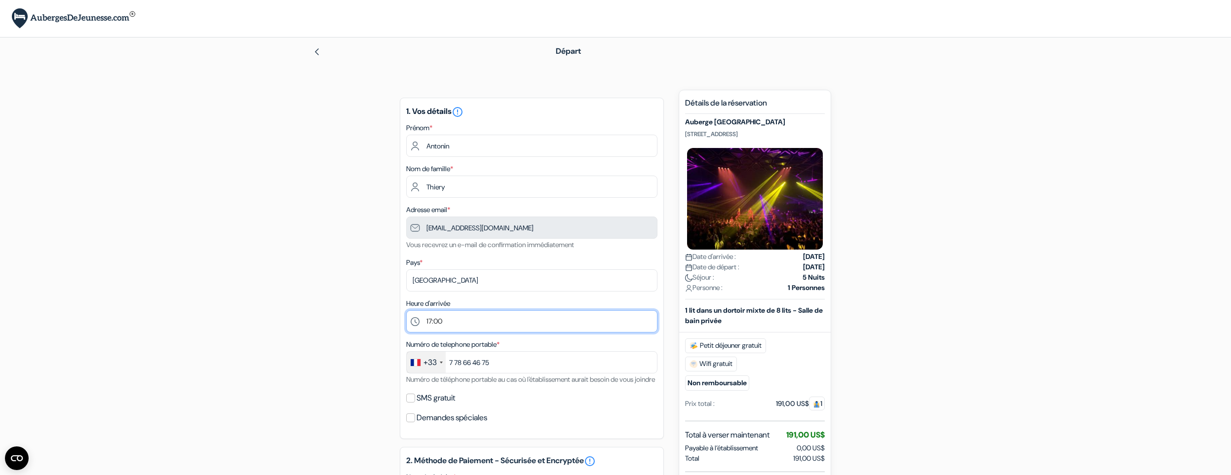
select select "18"
click option "18:00" at bounding box center [0, 0] width 0 height 0
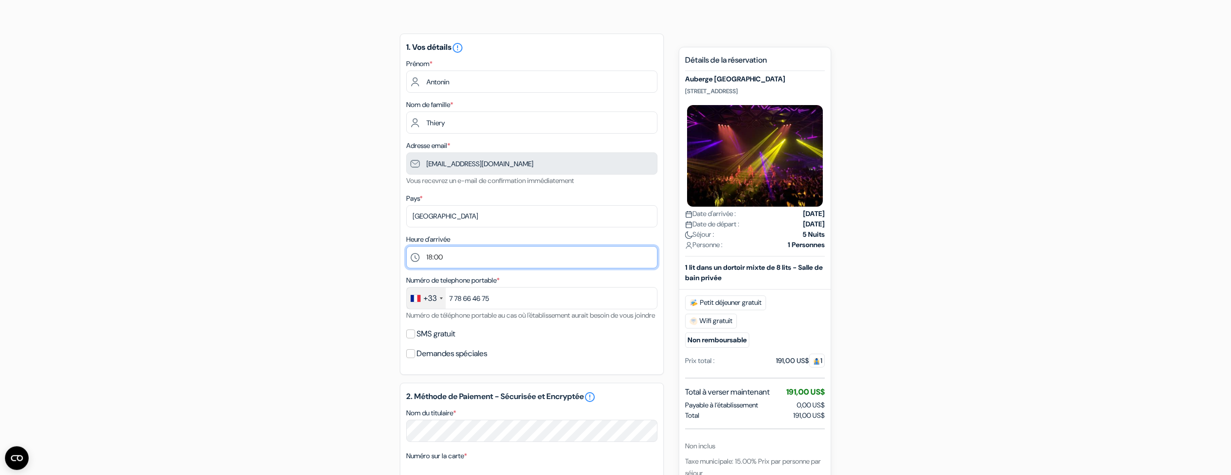
scroll to position [68, 0]
click at [410, 335] on input "SMS gratuit" at bounding box center [410, 330] width 9 height 9
checkbox input "true"
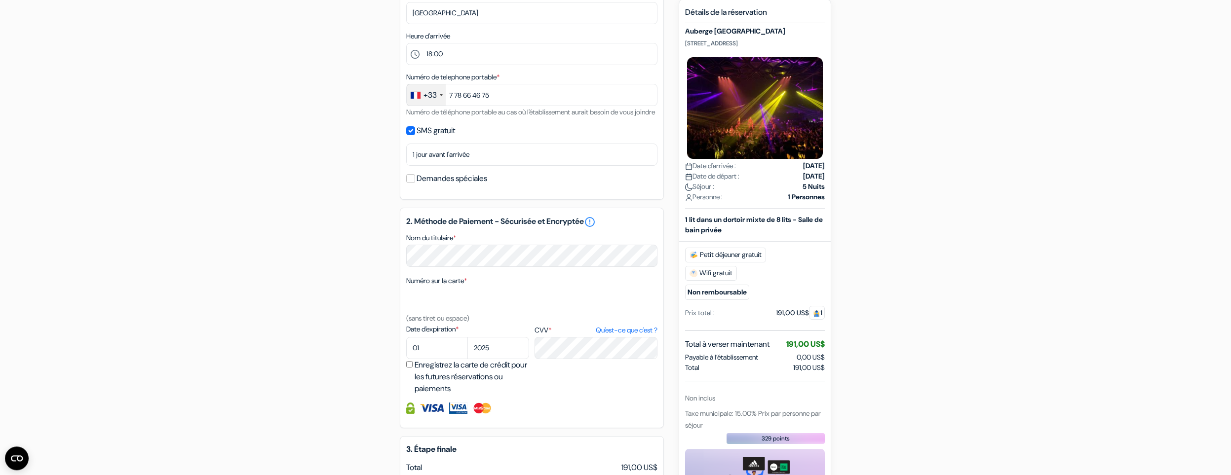
scroll to position [272, 0]
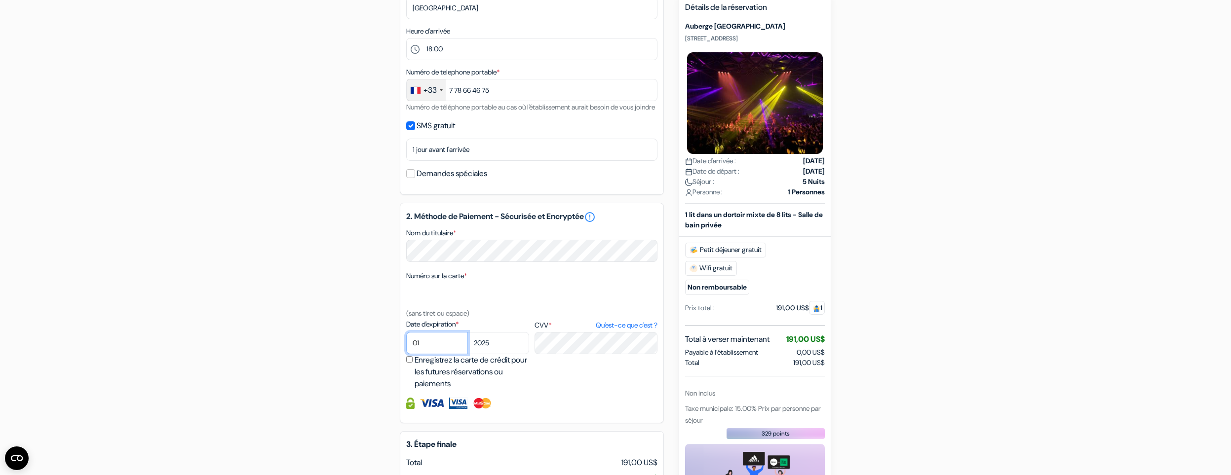
click at [406, 332] on select "01 02 03 04 05 06 07 08 09 10 11 12" at bounding box center [437, 343] width 62 height 22
select select "12"
click option "12" at bounding box center [0, 0] width 0 height 0
click at [369, 323] on div "add_box [GEOGRAPHIC_DATA] [STREET_ADDRESS] Détails de l'établissement X done do…" at bounding box center [615, 204] width 651 height 775
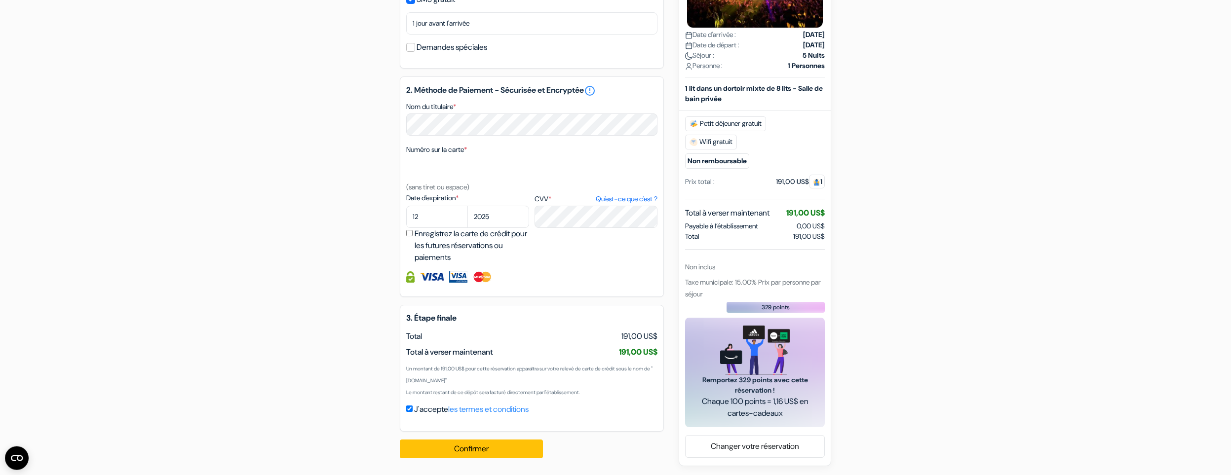
scroll to position [412, 0]
click at [465, 447] on button "Confirmer Loading..." at bounding box center [471, 448] width 143 height 19
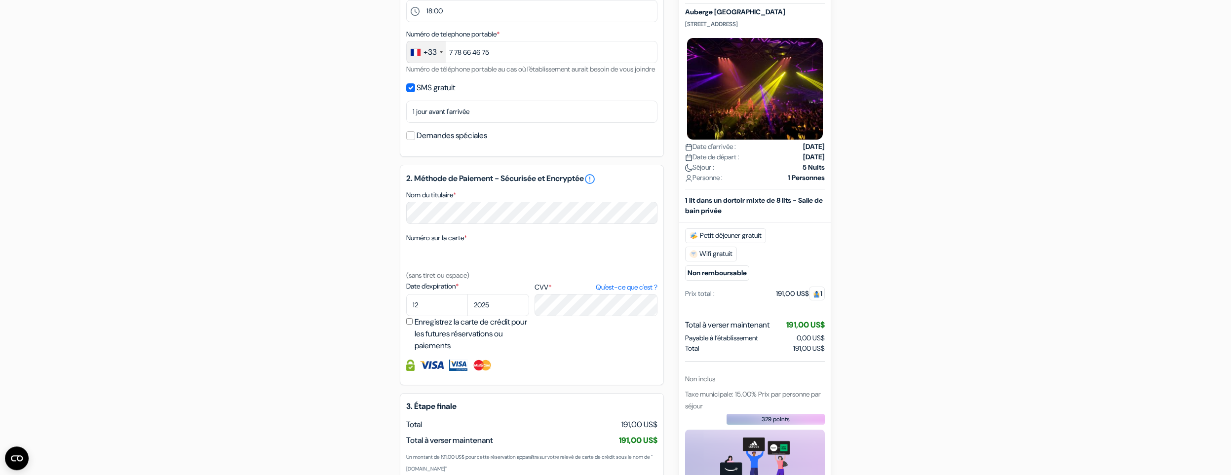
scroll to position [207, 0]
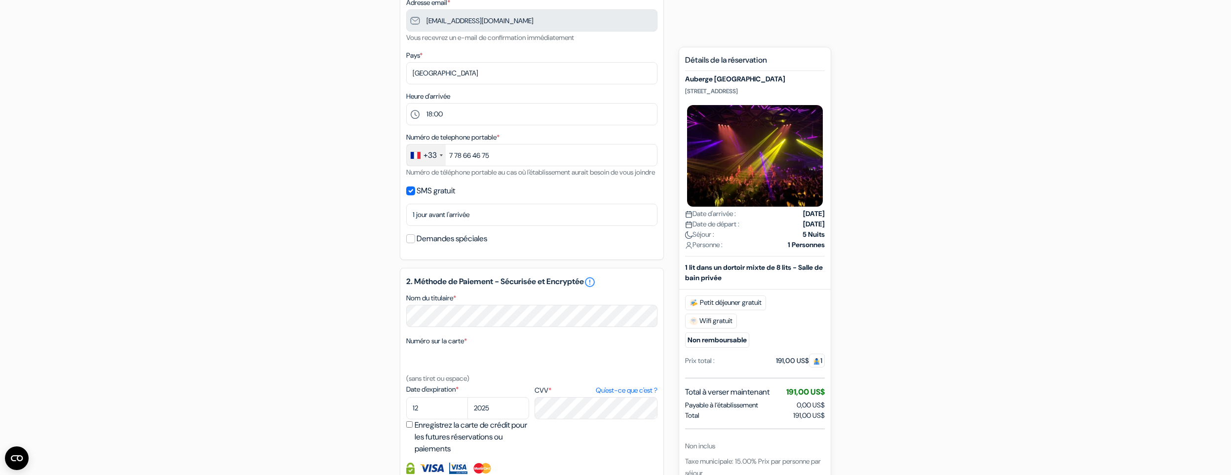
drag, startPoint x: 759, startPoint y: 71, endPoint x: 750, endPoint y: 85, distance: 16.8
click at [749, 86] on div "Détails de la réservation Auberge Sin City 1208 S Las Vegas Blvd, Las Vegas, Et…" at bounding box center [755, 330] width 140 height 551
copy div "Détails de la réservation Auberge Sin City"
